Goal: Task Accomplishment & Management: Manage account settings

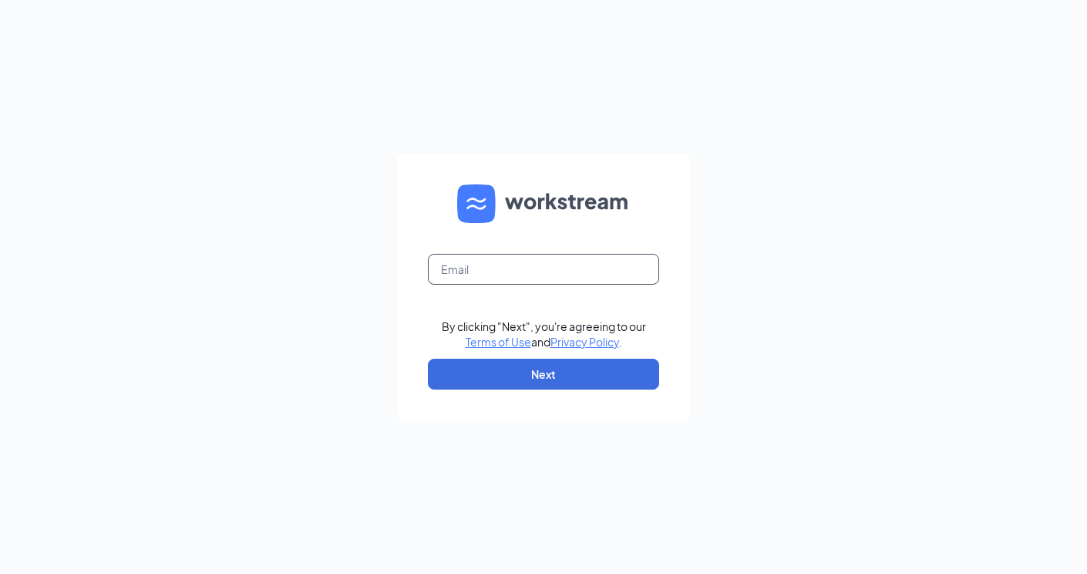
click at [498, 259] on input "text" at bounding box center [543, 269] width 231 height 31
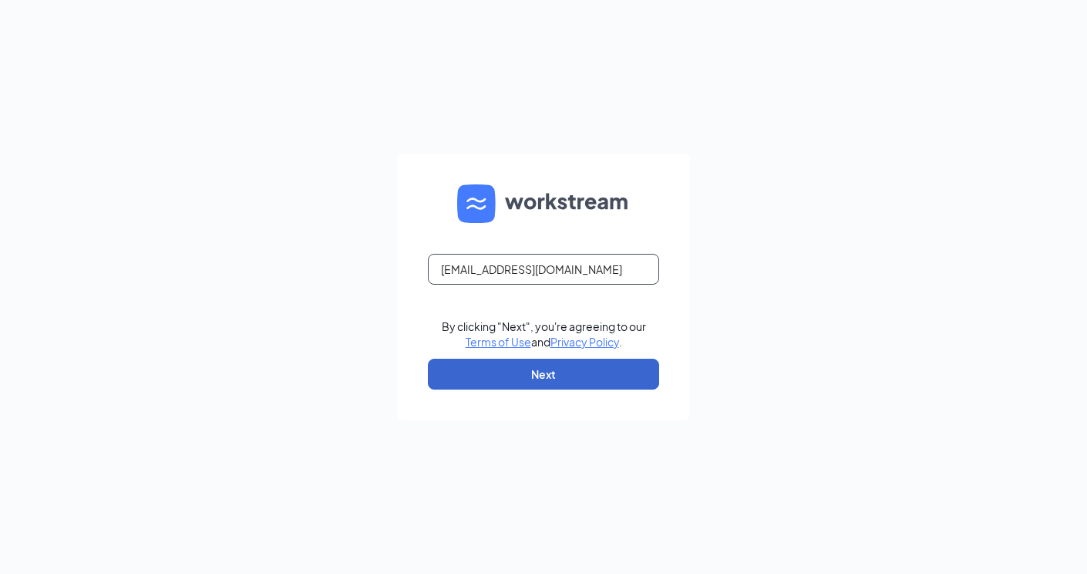
type input "[EMAIL_ADDRESS][DOMAIN_NAME]"
click at [551, 368] on button "Next" at bounding box center [543, 374] width 231 height 31
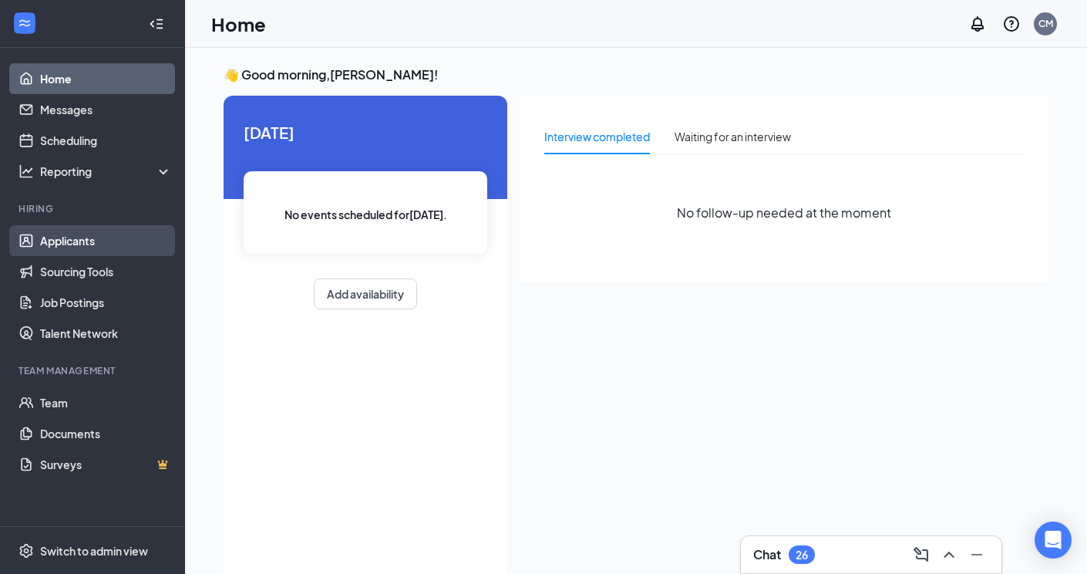
click at [71, 237] on link "Applicants" at bounding box center [106, 240] width 132 height 31
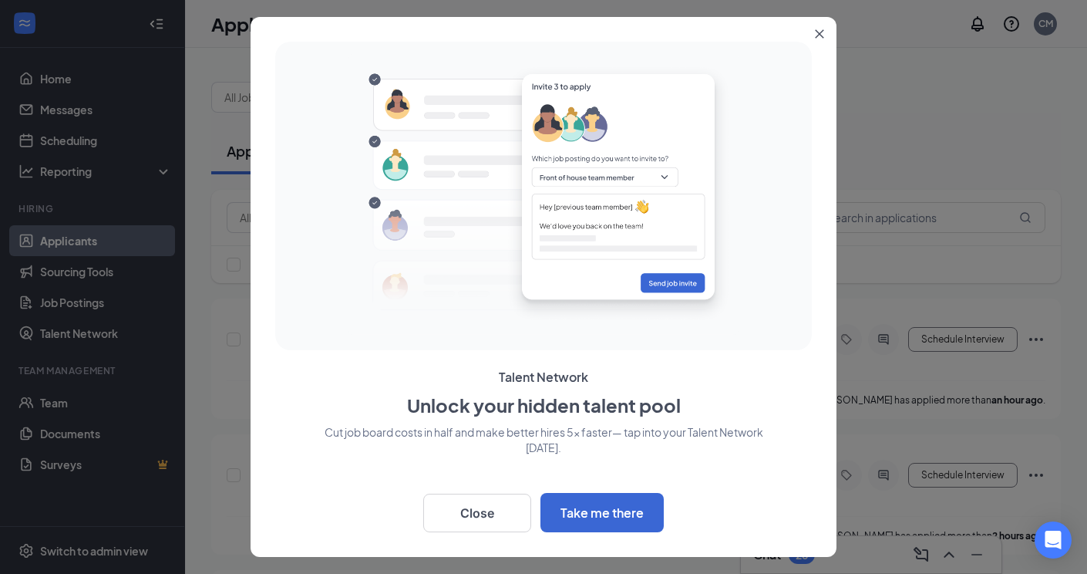
click at [470, 532] on div "Talent Network Unlock your hidden talent pool Cut job board costs in half and m…" at bounding box center [544, 287] width 586 height 540
click at [470, 520] on button "Close" at bounding box center [477, 512] width 108 height 39
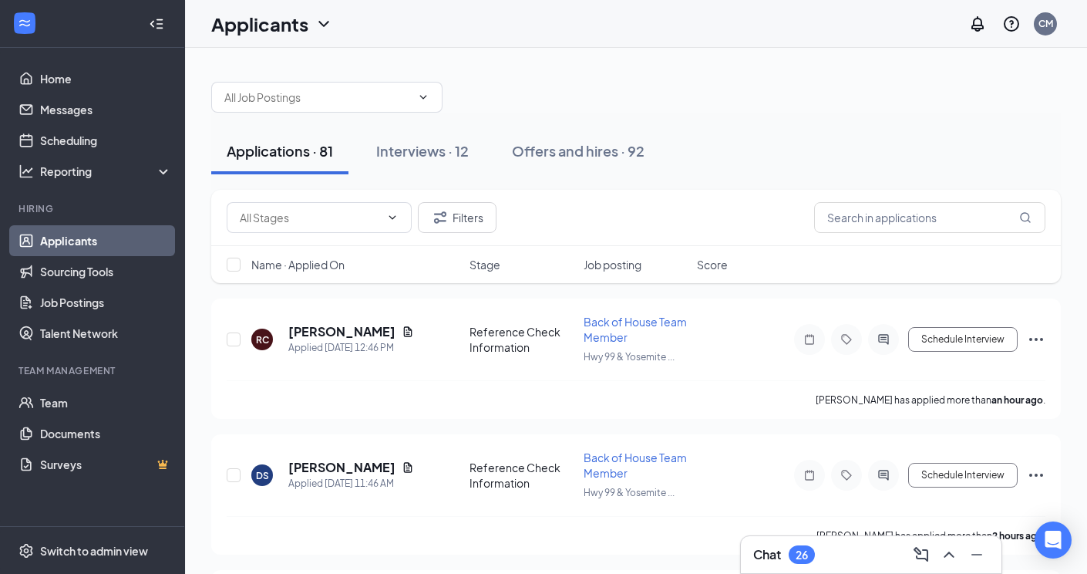
click at [109, 245] on link "Applicants" at bounding box center [106, 240] width 132 height 31
click at [419, 153] on div "Interviews · 12" at bounding box center [422, 150] width 93 height 19
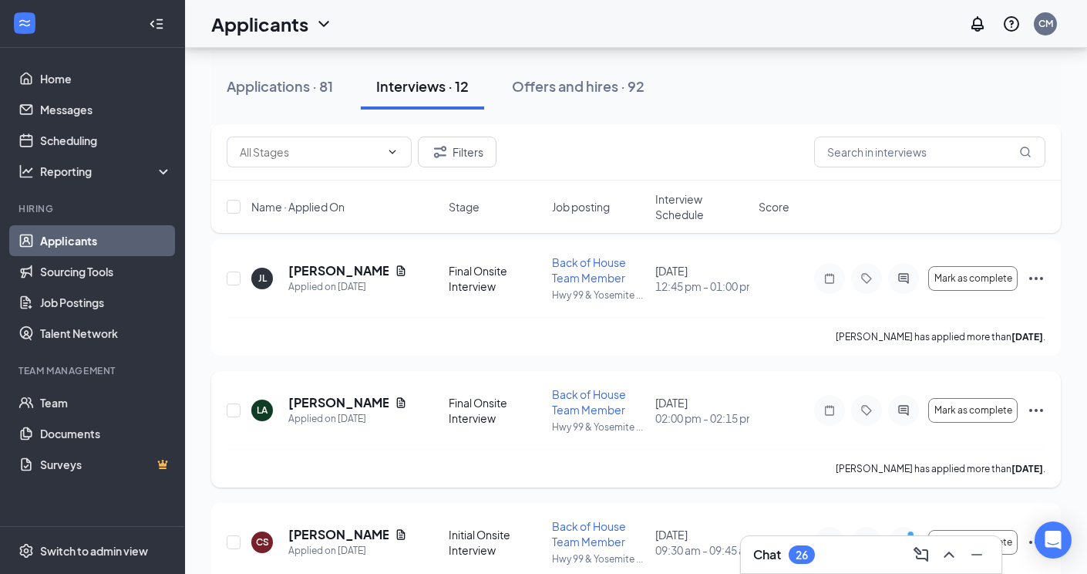
scroll to position [734, 0]
click at [363, 400] on h5 "Logan Apodaca" at bounding box center [338, 402] width 100 height 17
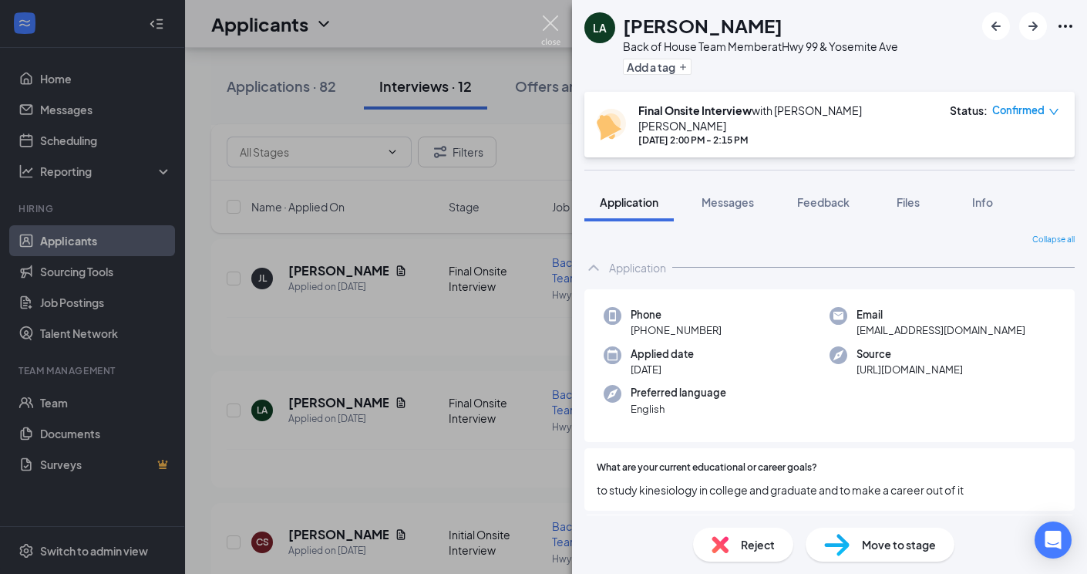
click at [544, 16] on img at bounding box center [550, 30] width 19 height 30
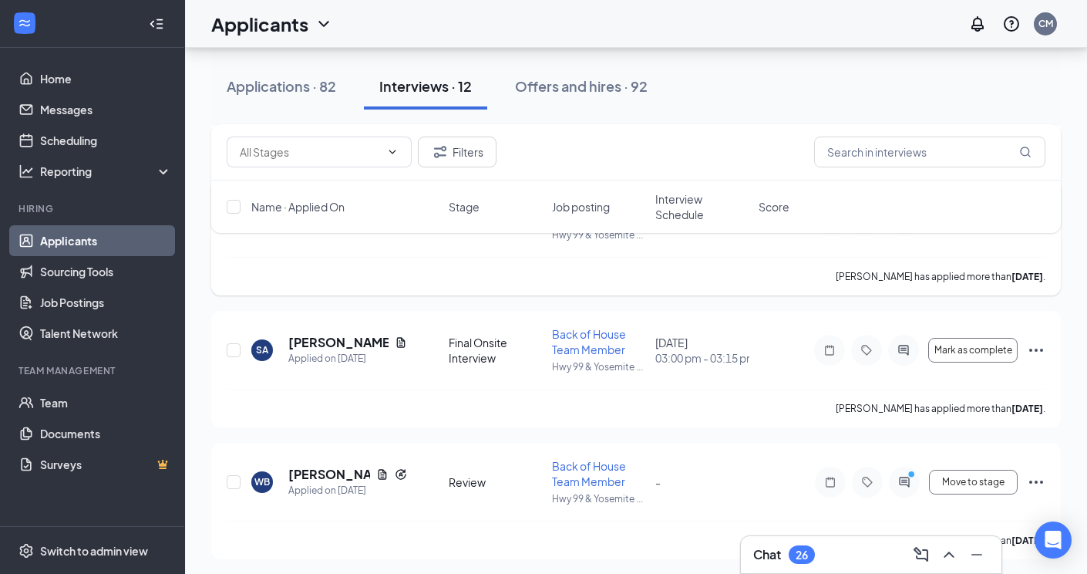
scroll to position [1224, 0]
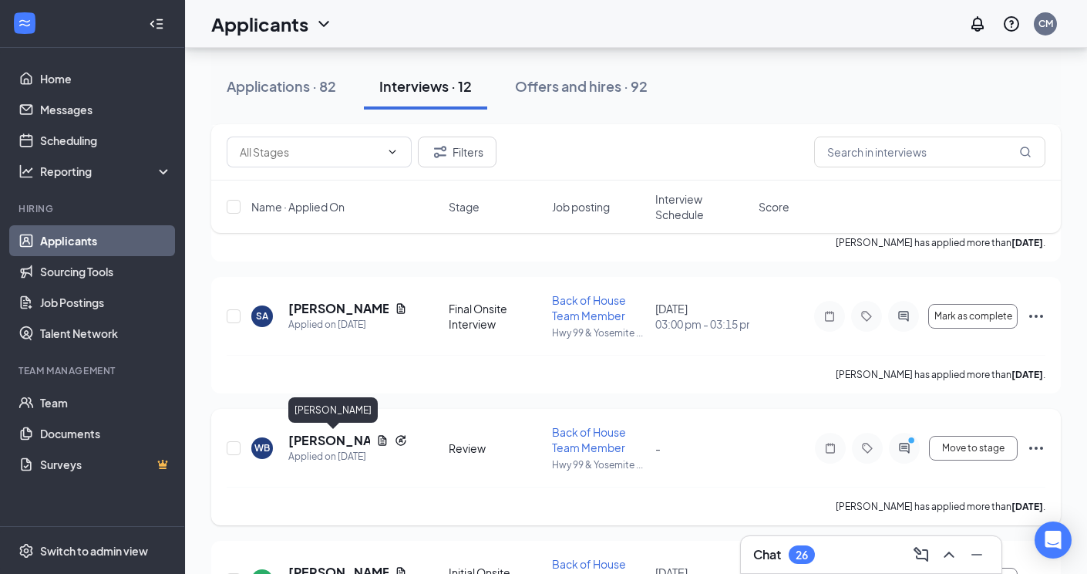
click at [308, 443] on h5 "Wesly Barayuga" at bounding box center [329, 440] width 82 height 17
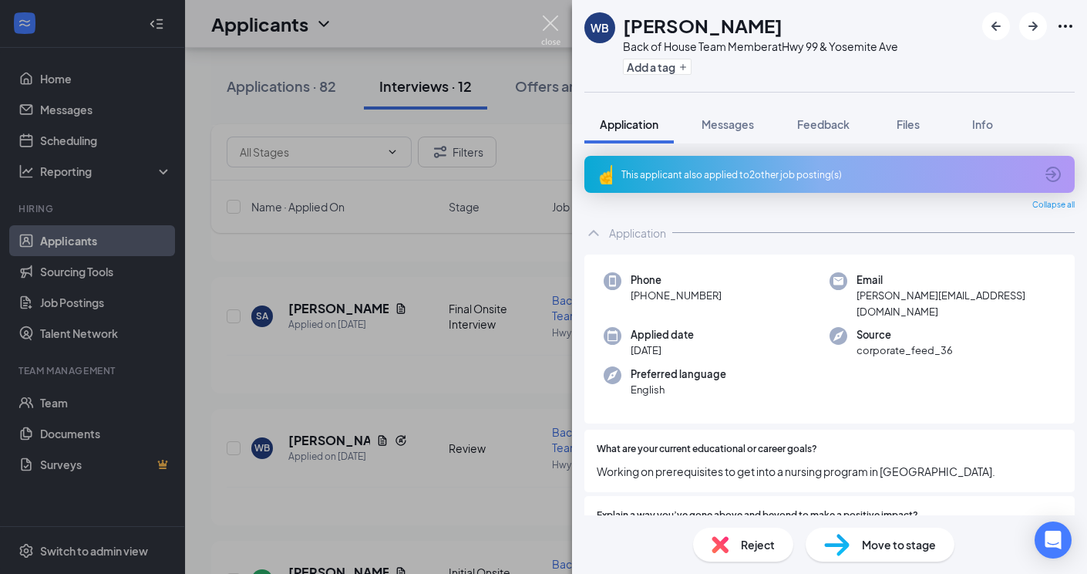
click at [549, 32] on img at bounding box center [550, 30] width 19 height 30
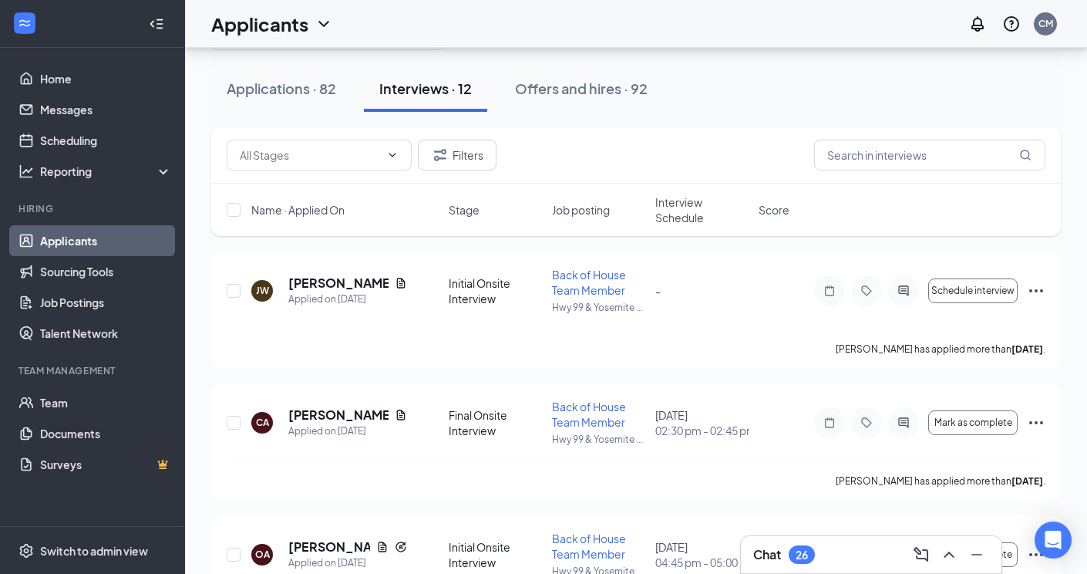
scroll to position [65, 0]
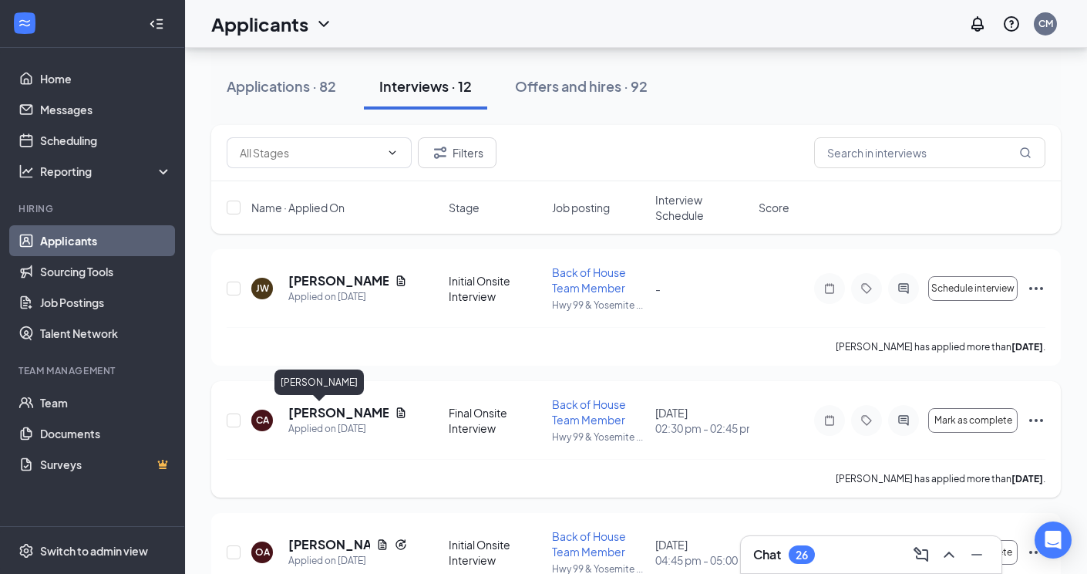
click at [307, 412] on h5 "Casandra Alvarez Acevedo" at bounding box center [338, 412] width 100 height 17
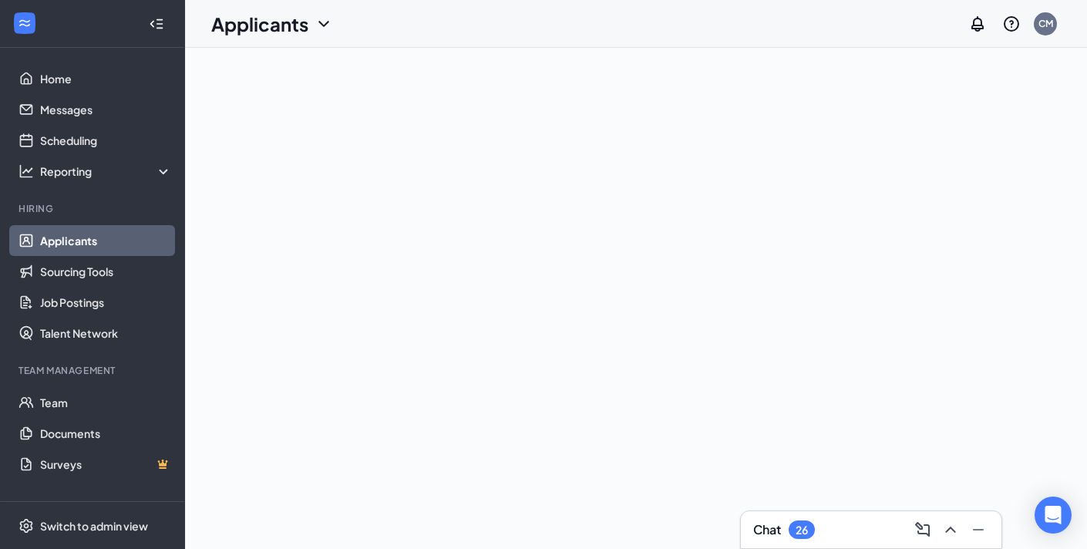
click at [66, 240] on link "Applicants" at bounding box center [106, 240] width 132 height 31
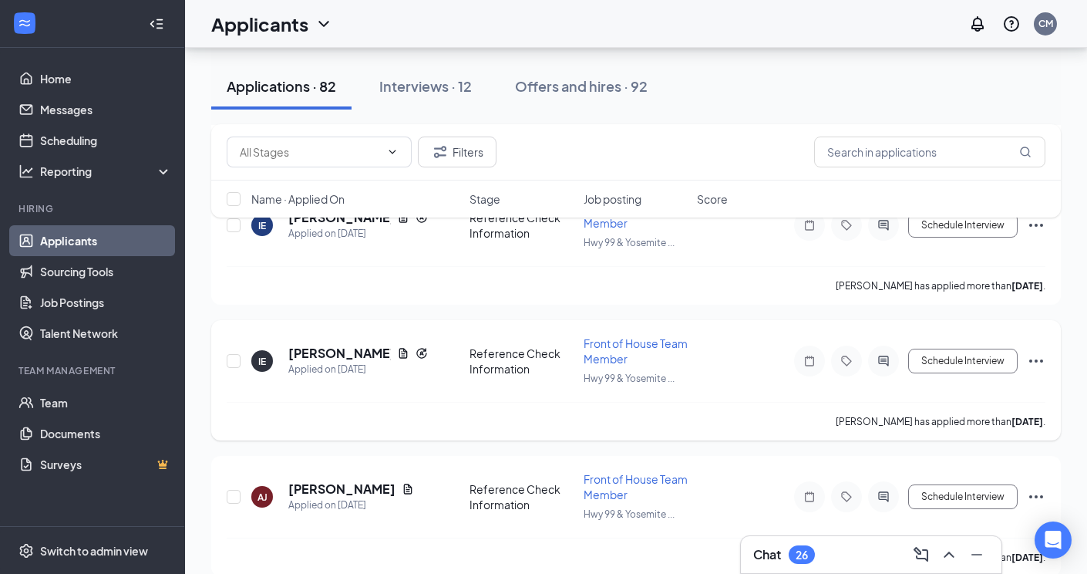
scroll to position [3478, 0]
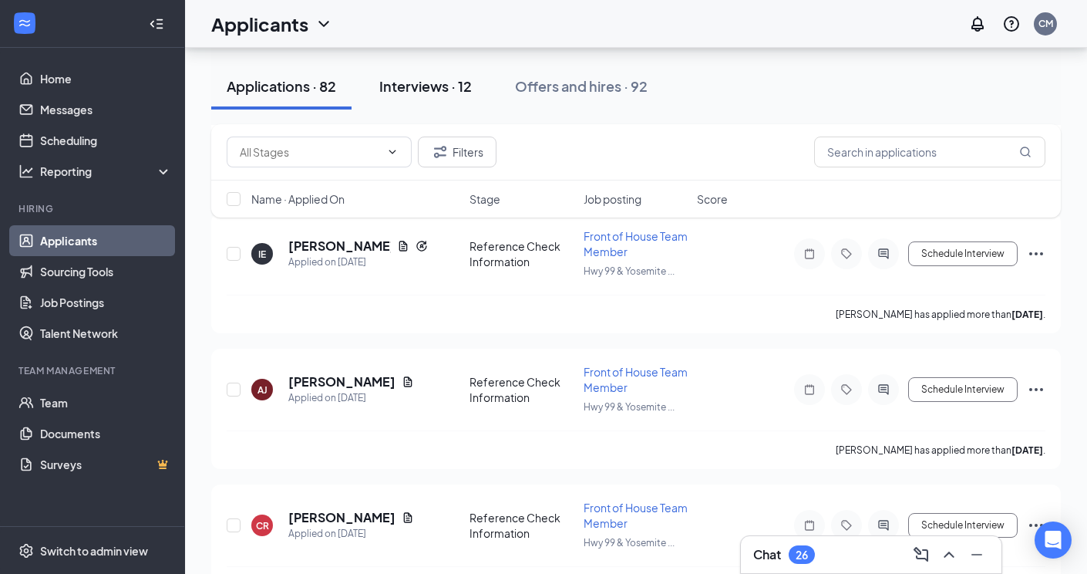
click at [463, 90] on div "Interviews · 12" at bounding box center [425, 85] width 93 height 19
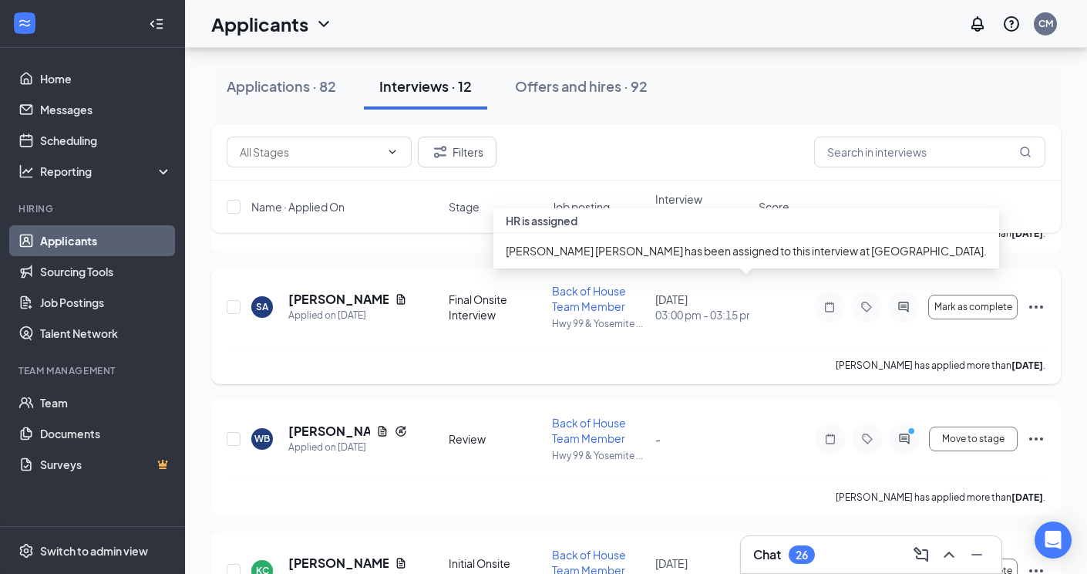
scroll to position [1286, 0]
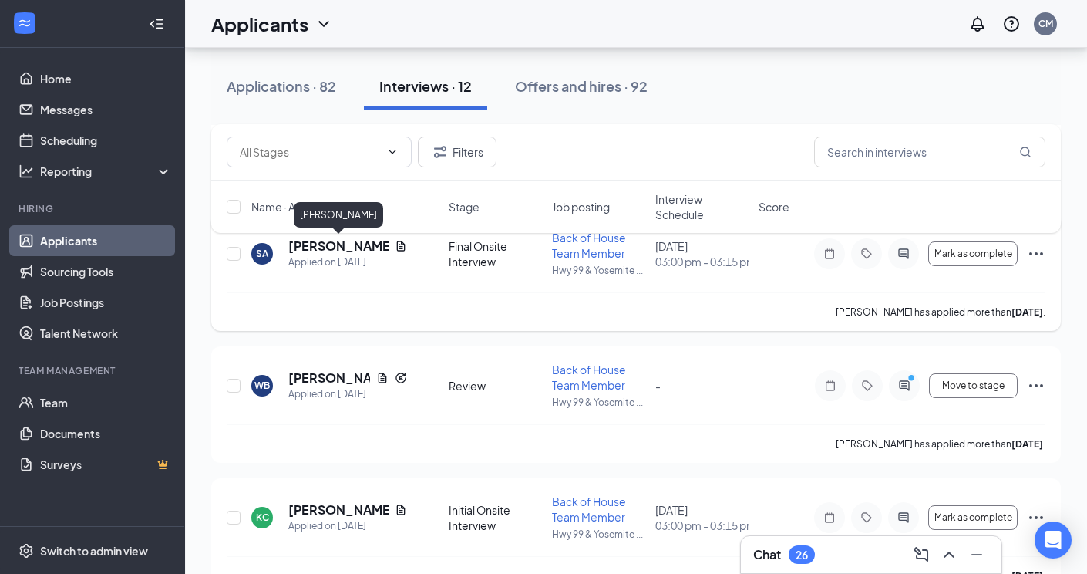
click at [349, 251] on h5 "Samir Azizpor" at bounding box center [338, 245] width 100 height 17
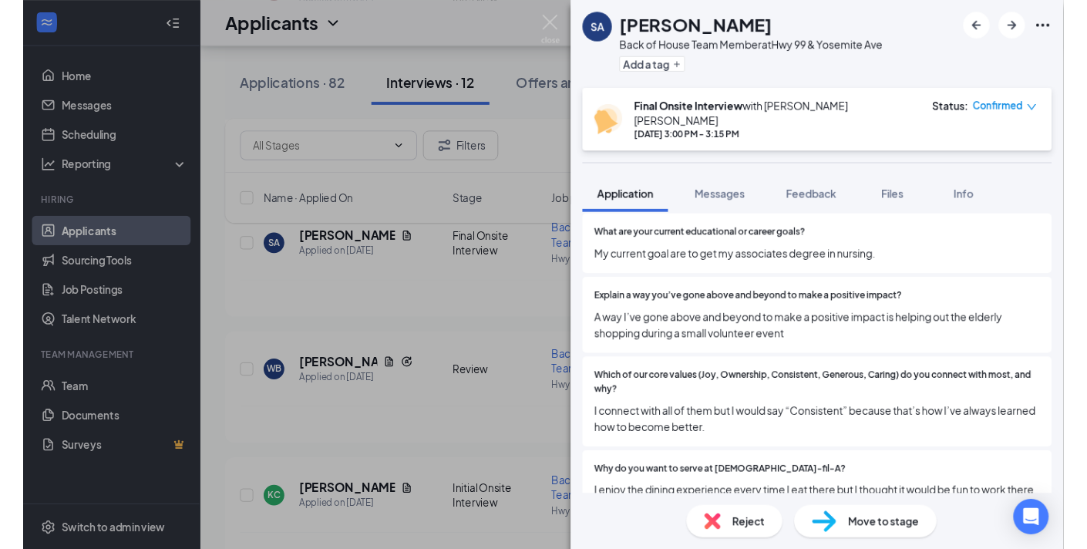
scroll to position [231, 0]
